Goal: Book appointment/travel/reservation

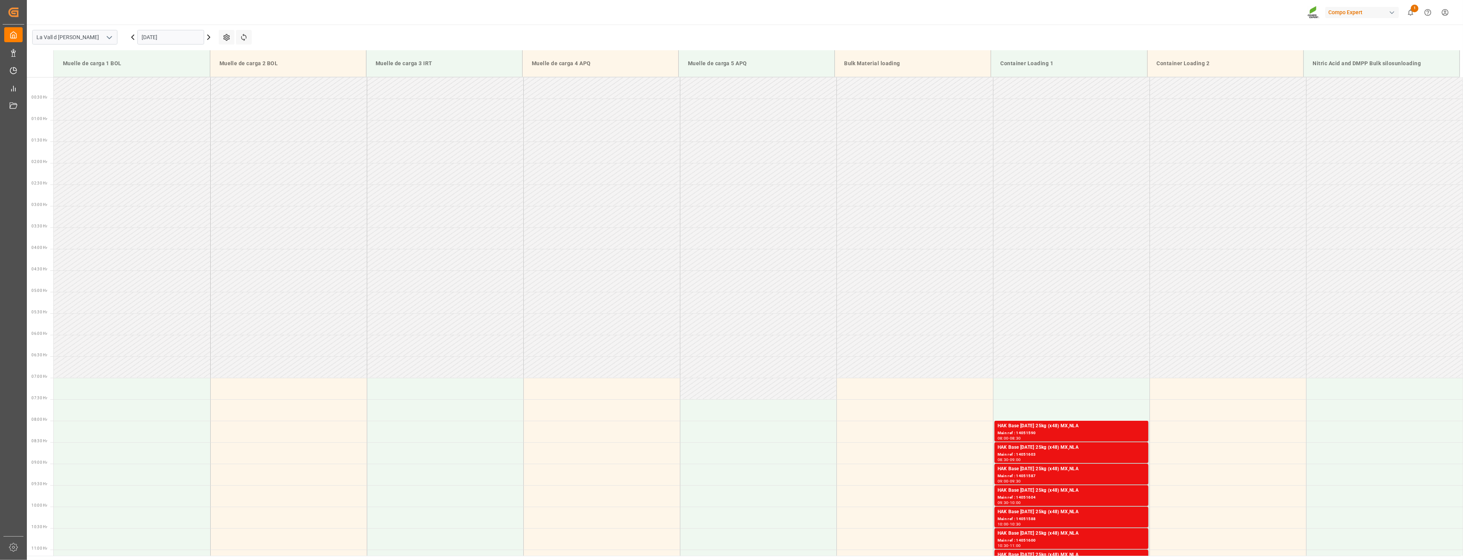
scroll to position [383, 0]
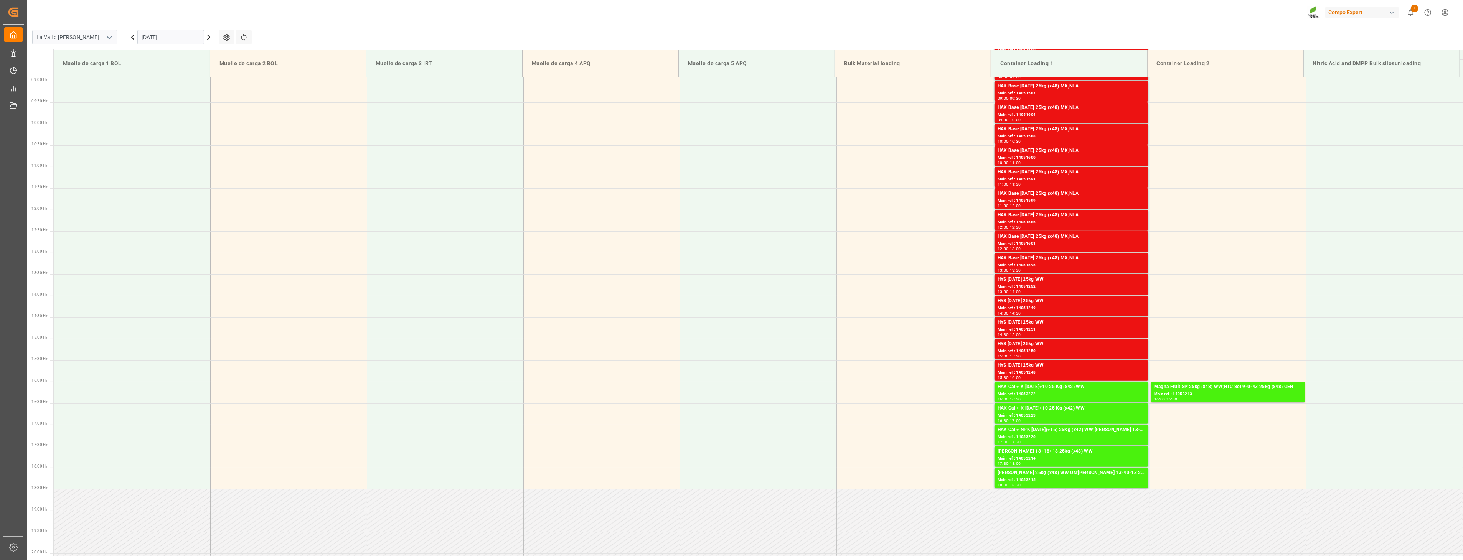
click at [178, 35] on input "08.10.2025" at bounding box center [170, 37] width 67 height 15
click at [207, 82] on span "3" at bounding box center [207, 83] width 3 height 5
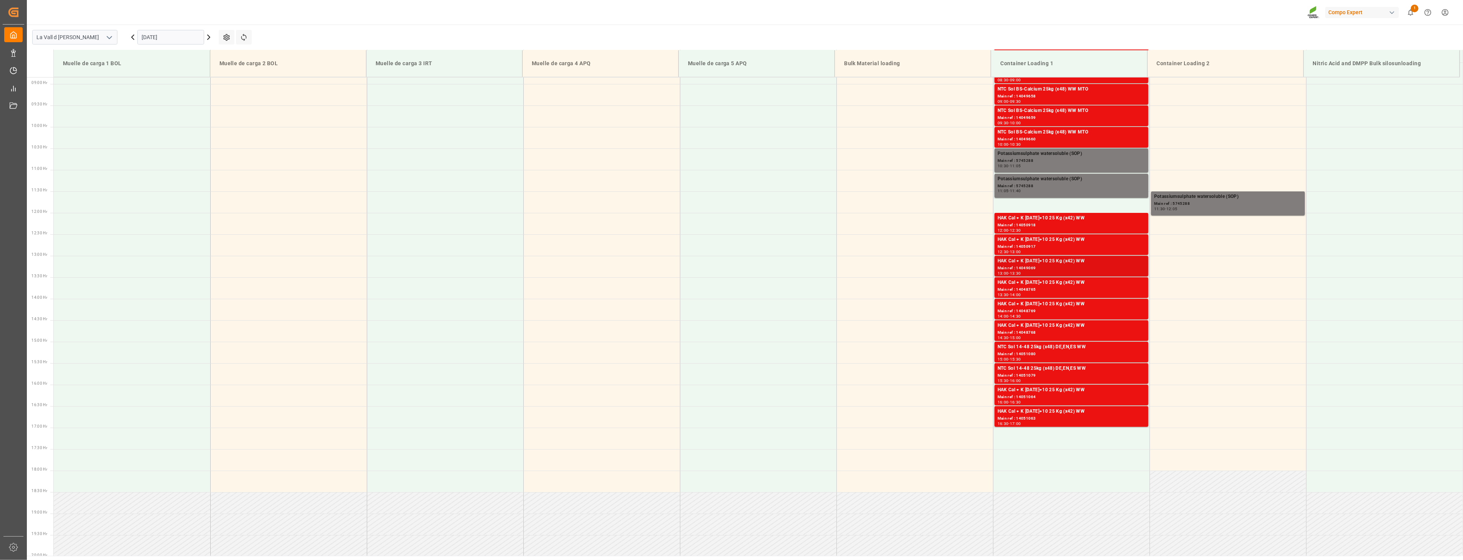
scroll to position [382, 0]
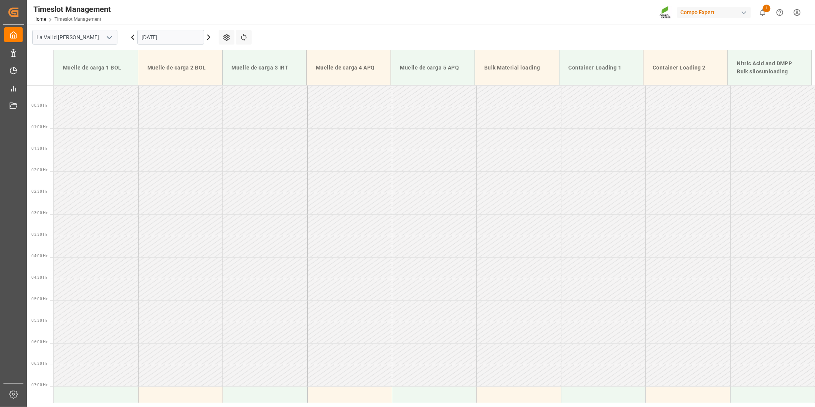
scroll to position [562, 0]
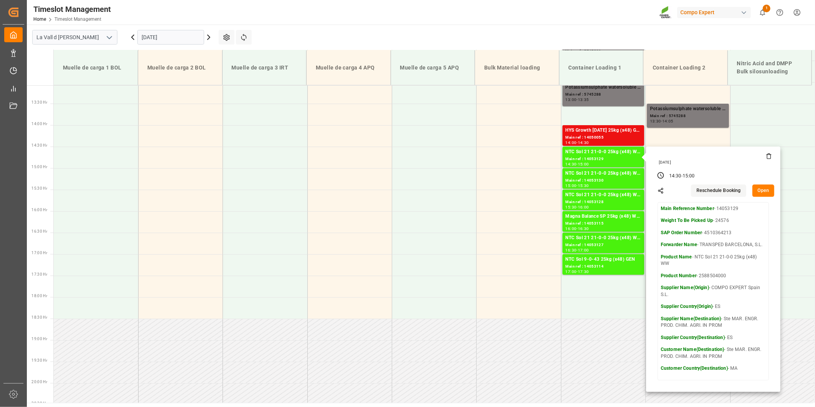
click at [192, 43] on input "[DATE]" at bounding box center [170, 37] width 67 height 15
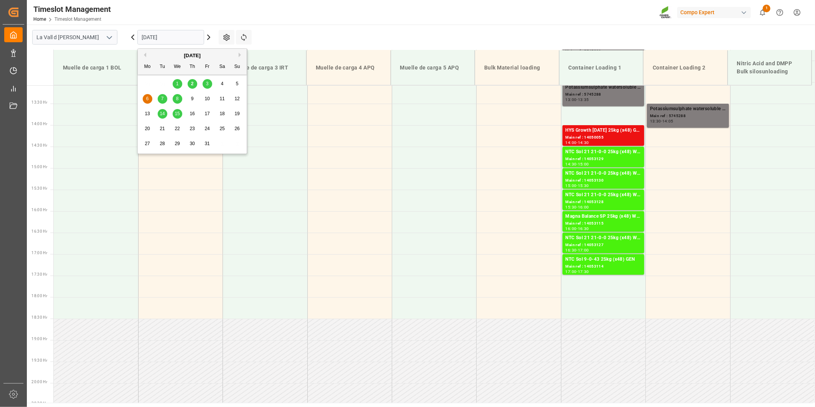
click at [177, 36] on input "[DATE]" at bounding box center [170, 37] width 67 height 15
click at [206, 85] on span "3" at bounding box center [207, 83] width 3 height 5
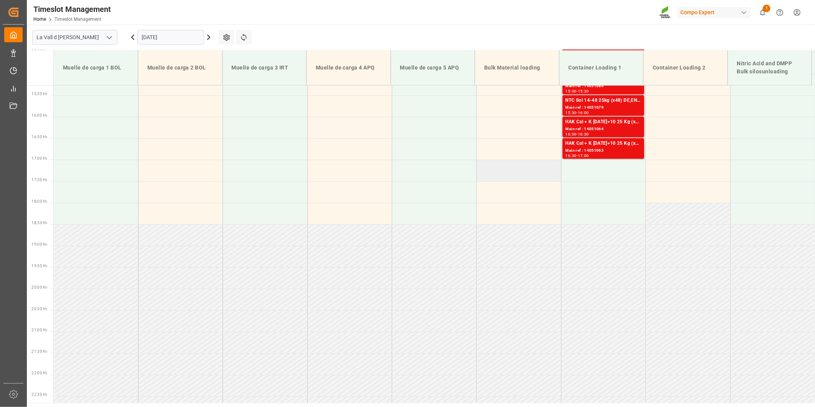
scroll to position [520, 0]
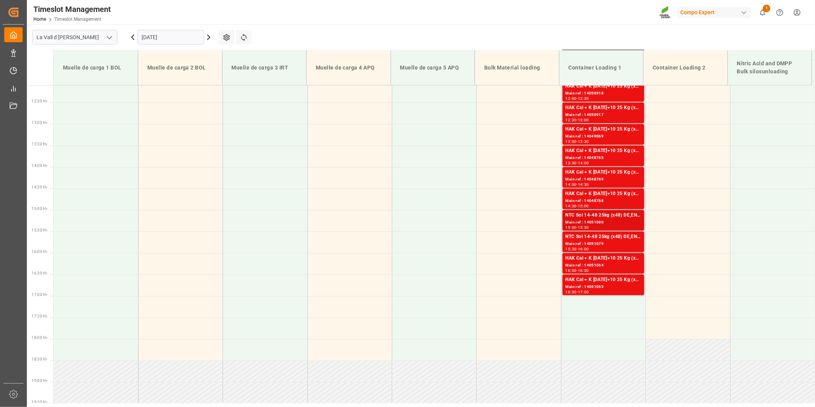
click at [599, 220] on div "Main ref : 14051080" at bounding box center [603, 222] width 76 height 7
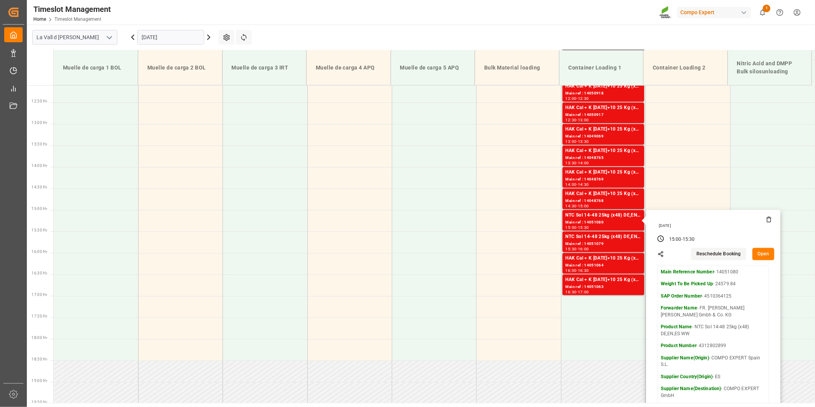
click at [757, 254] on button "Open" at bounding box center [763, 254] width 22 height 12
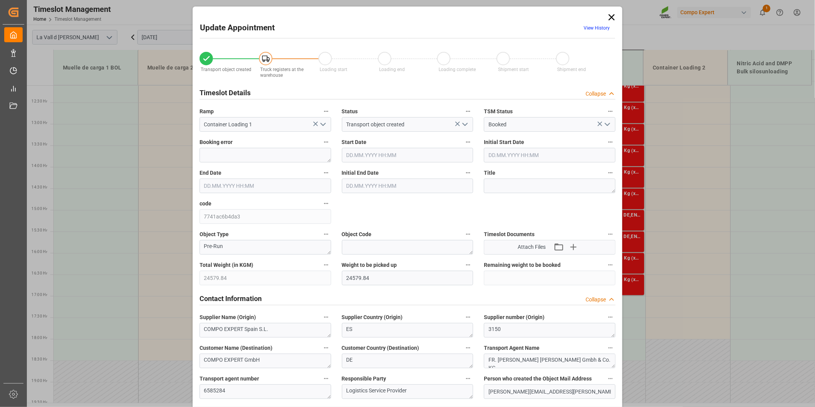
type input "24579.84"
type input "40"
type input "[DATE] 15:00"
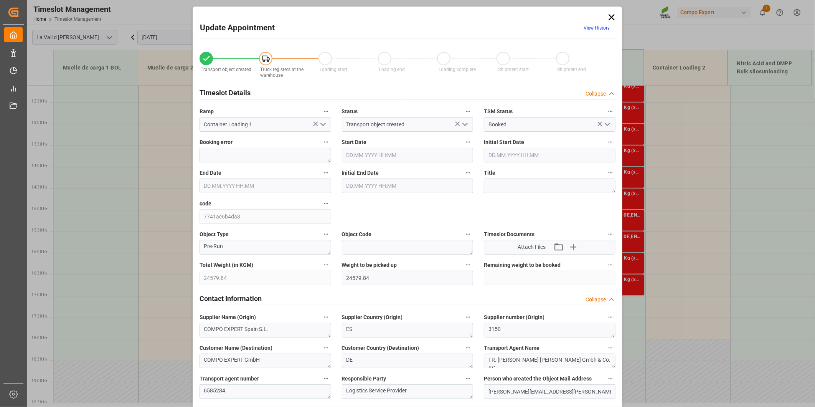
type input "[DATE] 15:30"
type input "[DATE] 14:32"
type input "[DATE] 07:09"
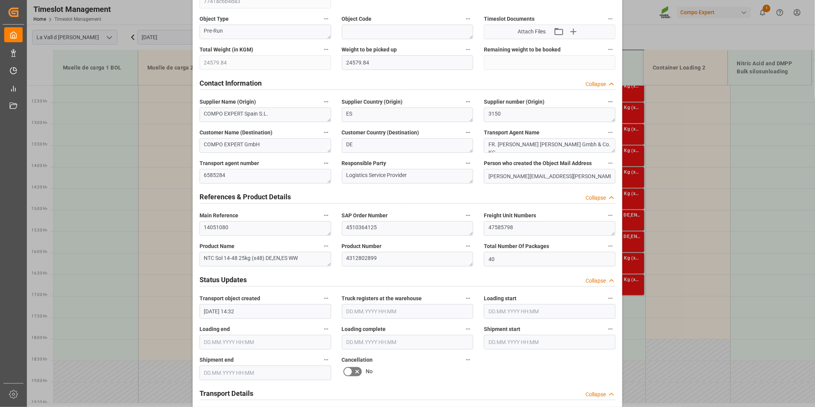
scroll to position [298, 0]
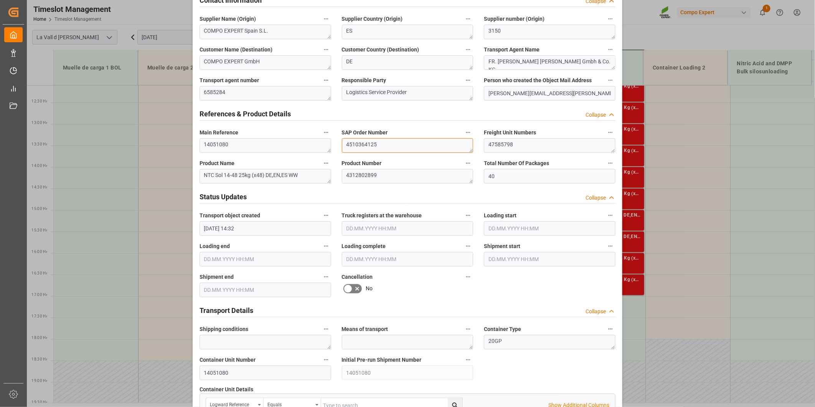
drag, startPoint x: 384, startPoint y: 145, endPoint x: 238, endPoint y: 137, distance: 146.7
click at [246, 134] on div "Transport object created Truck registers at the warehouse Loading start Loading…" at bounding box center [407, 238] width 427 height 985
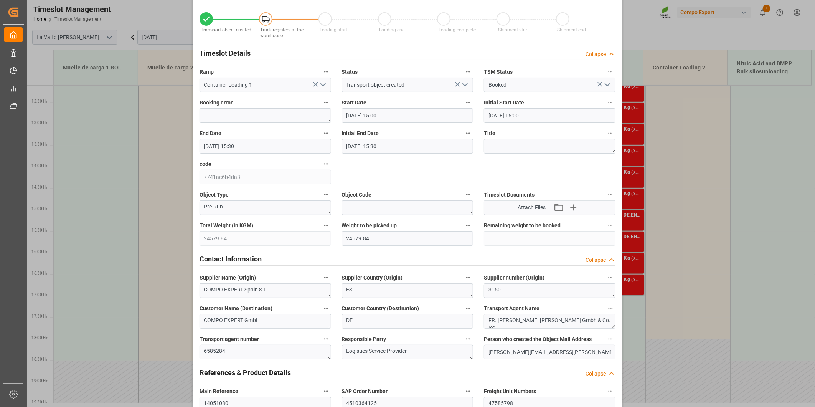
scroll to position [0, 0]
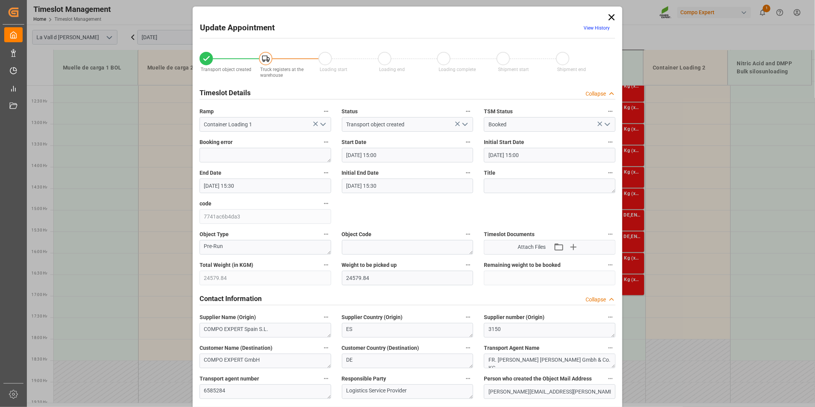
click at [608, 18] on icon at bounding box center [611, 17] width 6 height 6
